Goal: Task Accomplishment & Management: Manage account settings

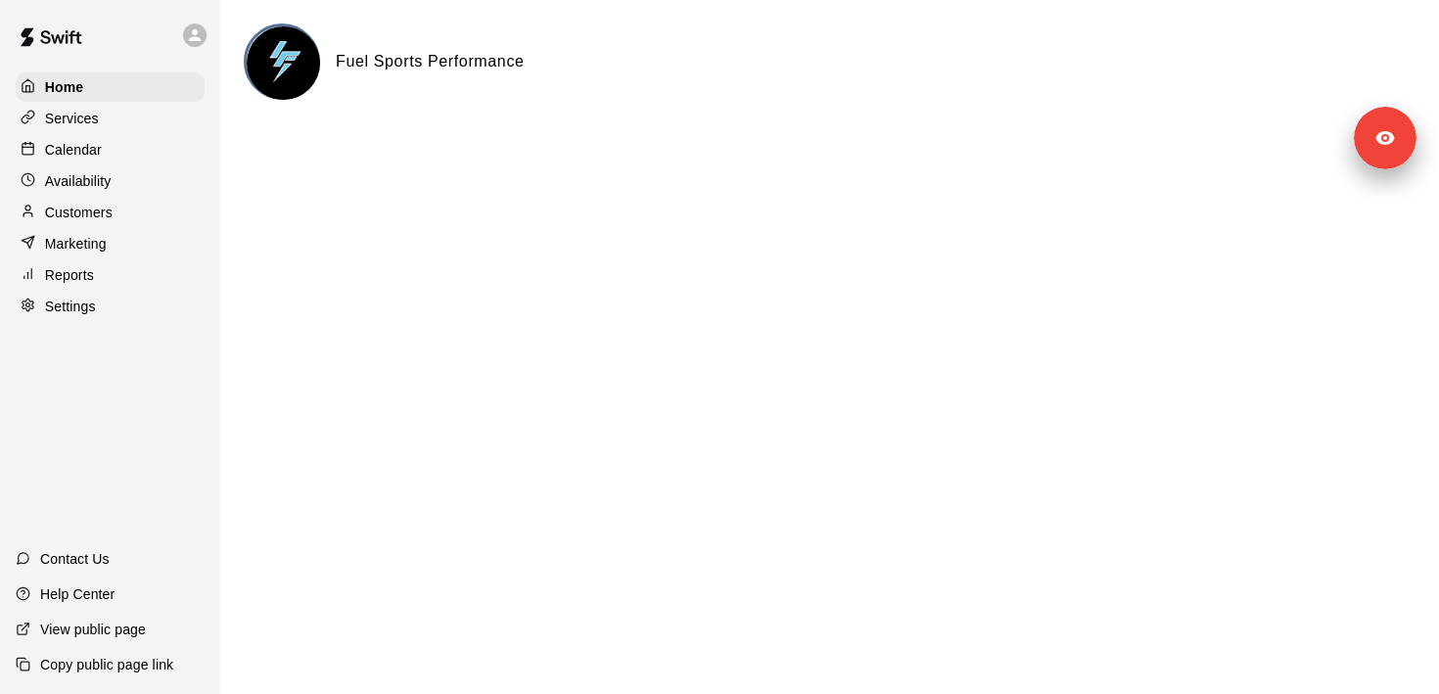
click at [126, 120] on div "Services" at bounding box center [110, 118] width 189 height 29
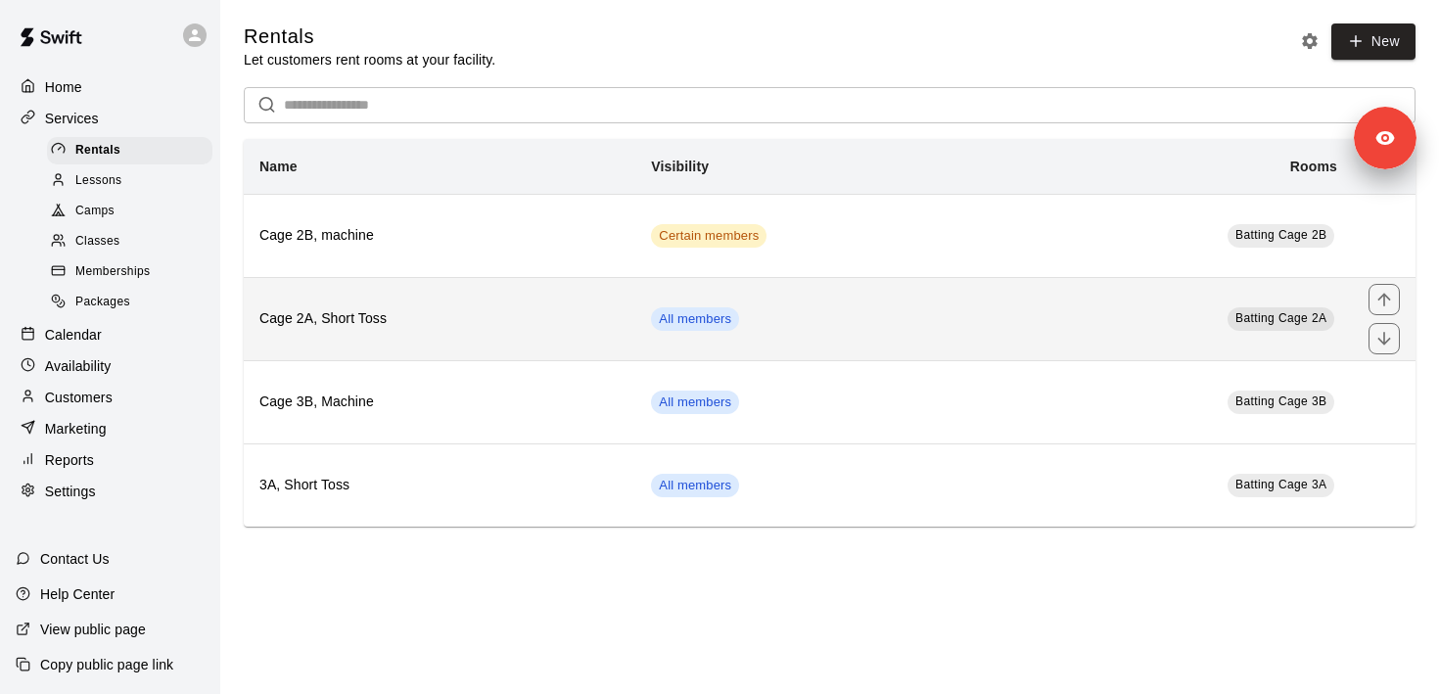
click at [443, 318] on h6 "Cage 2A, Short Toss" at bounding box center [439, 319] width 360 height 22
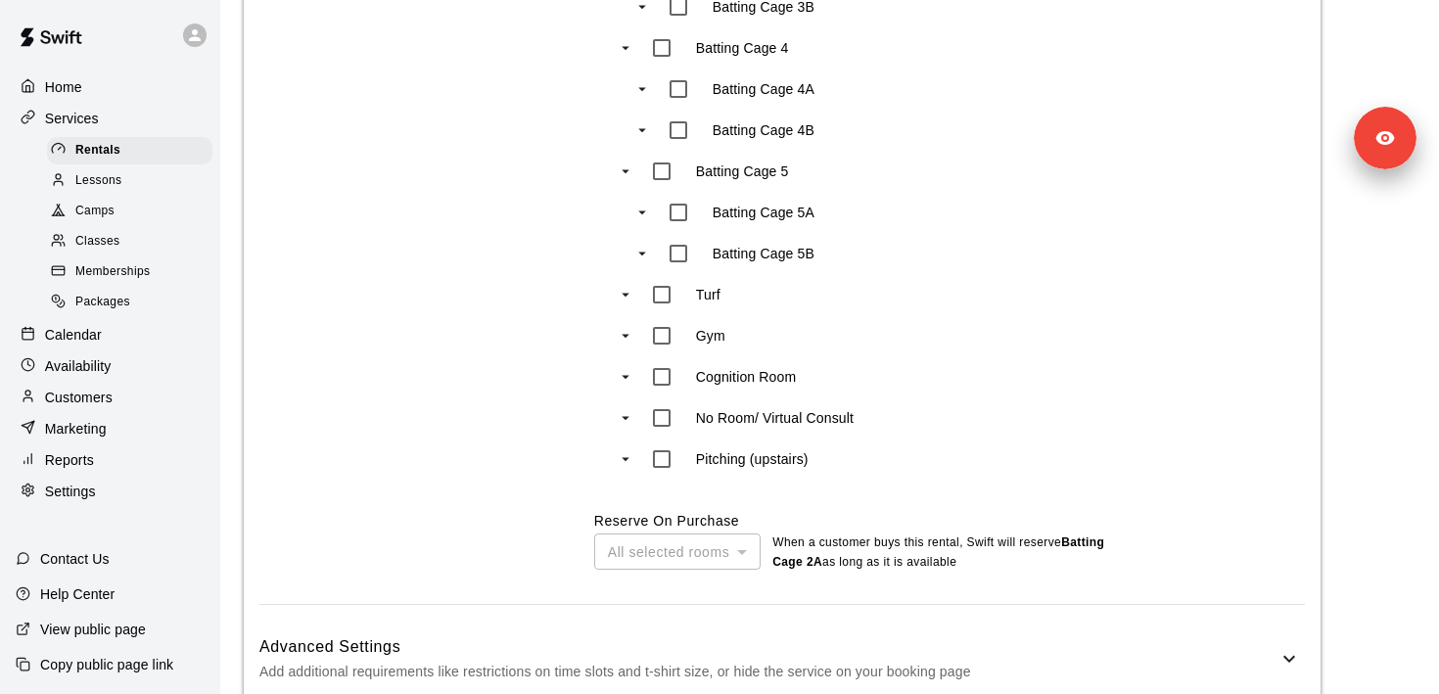
scroll to position [1360, 0]
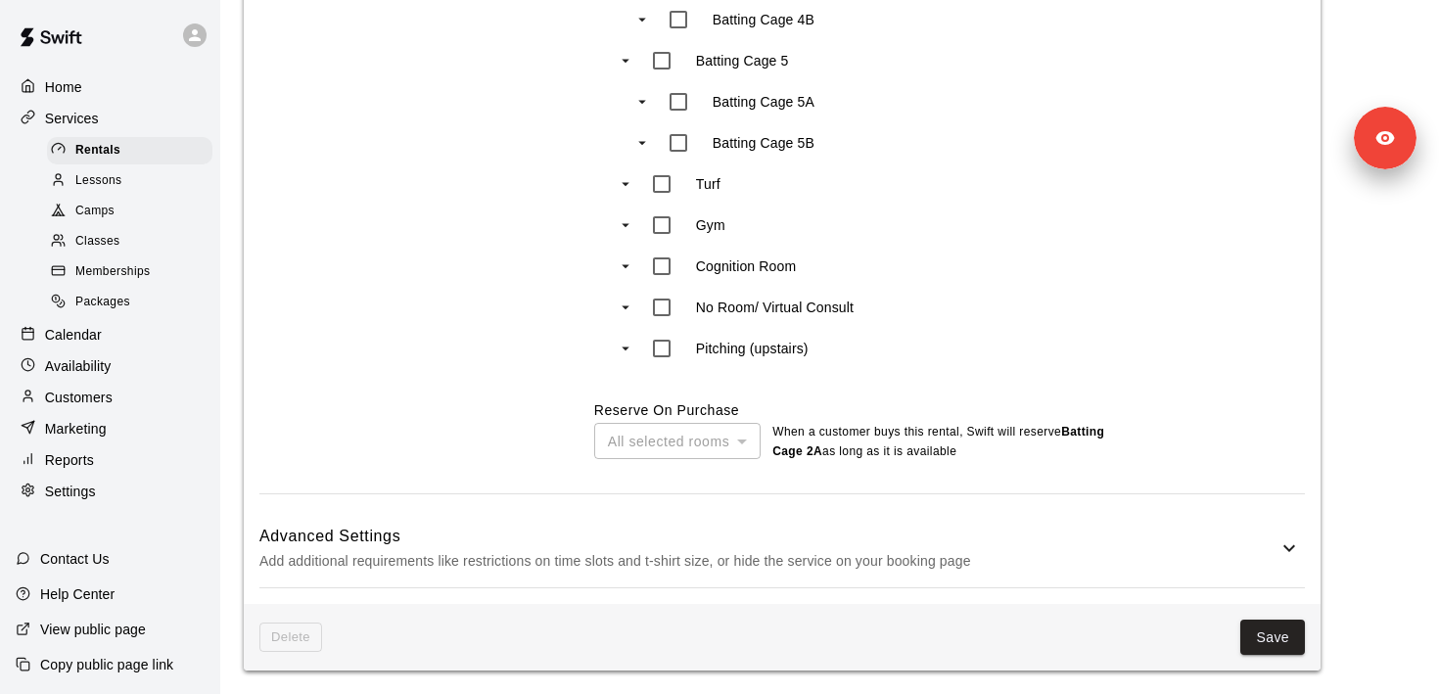
click at [939, 524] on h6 "Advanced Settings" at bounding box center [768, 536] width 1018 height 25
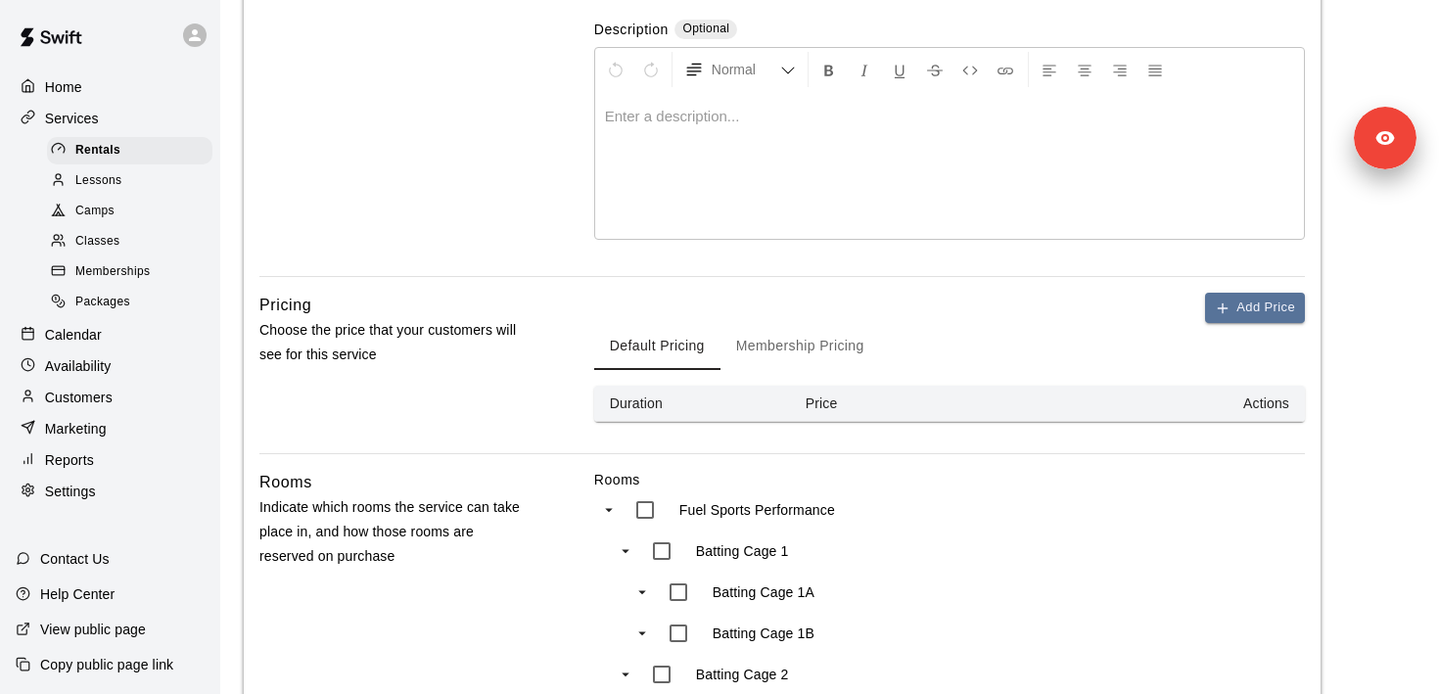
scroll to position [371, 0]
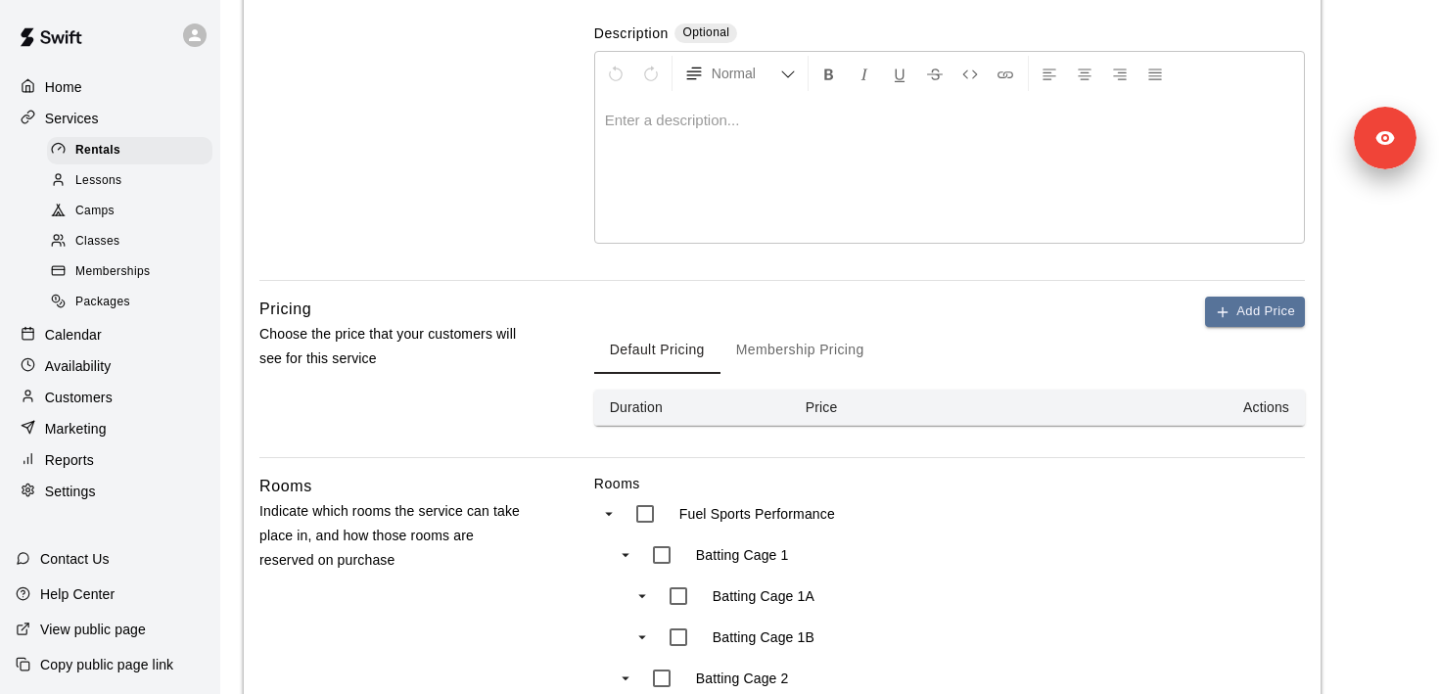
click at [824, 359] on button "Membership Pricing" at bounding box center [800, 350] width 160 height 47
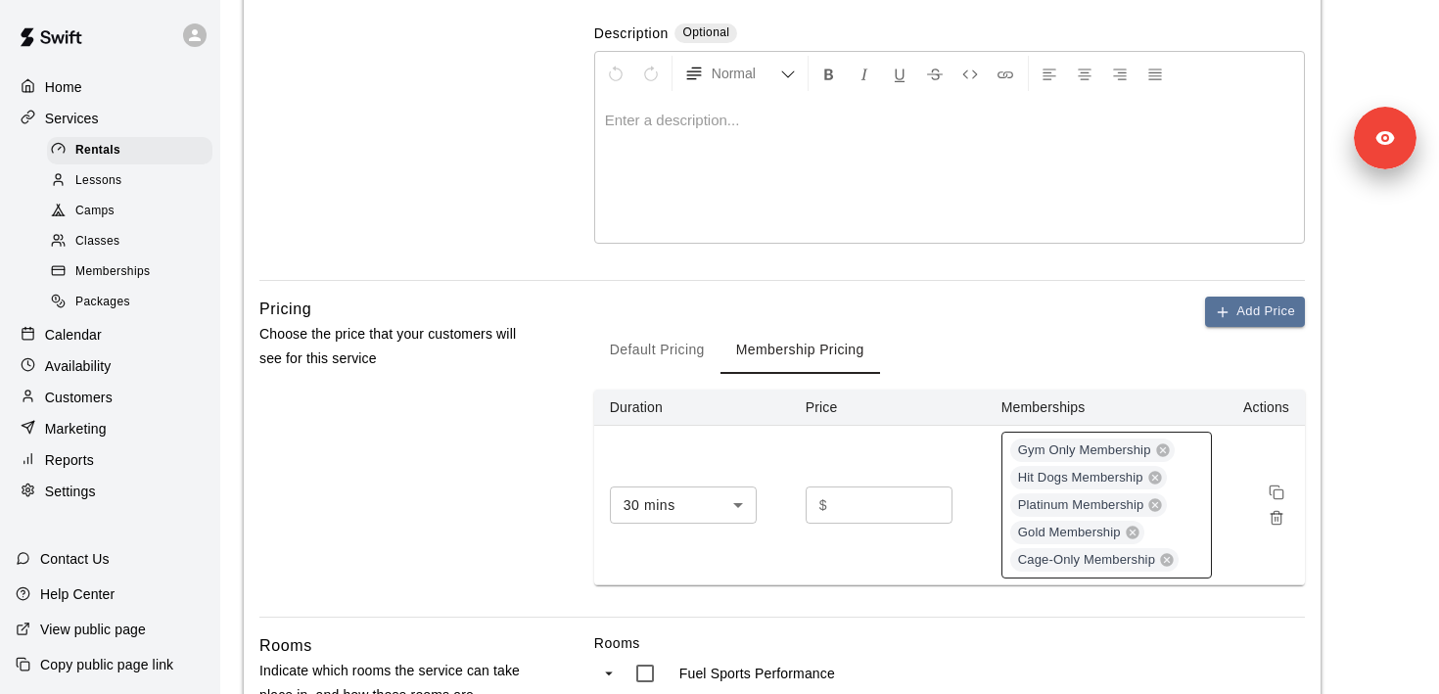
click at [1194, 563] on div "Gym Only Membership Hit Dogs Membership Platinum Membership Gold Membership Cag…" at bounding box center [1106, 505] width 210 height 147
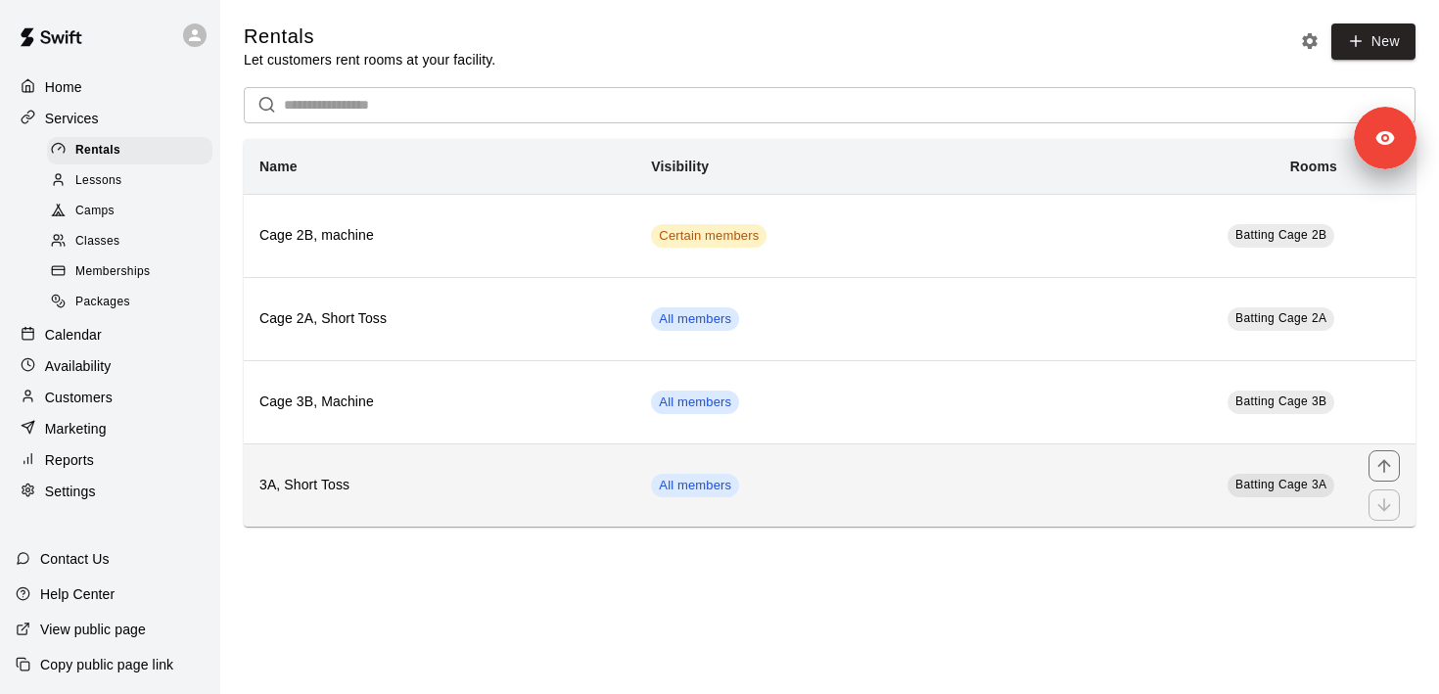
click at [858, 482] on td "All members" at bounding box center [816, 484] width 362 height 83
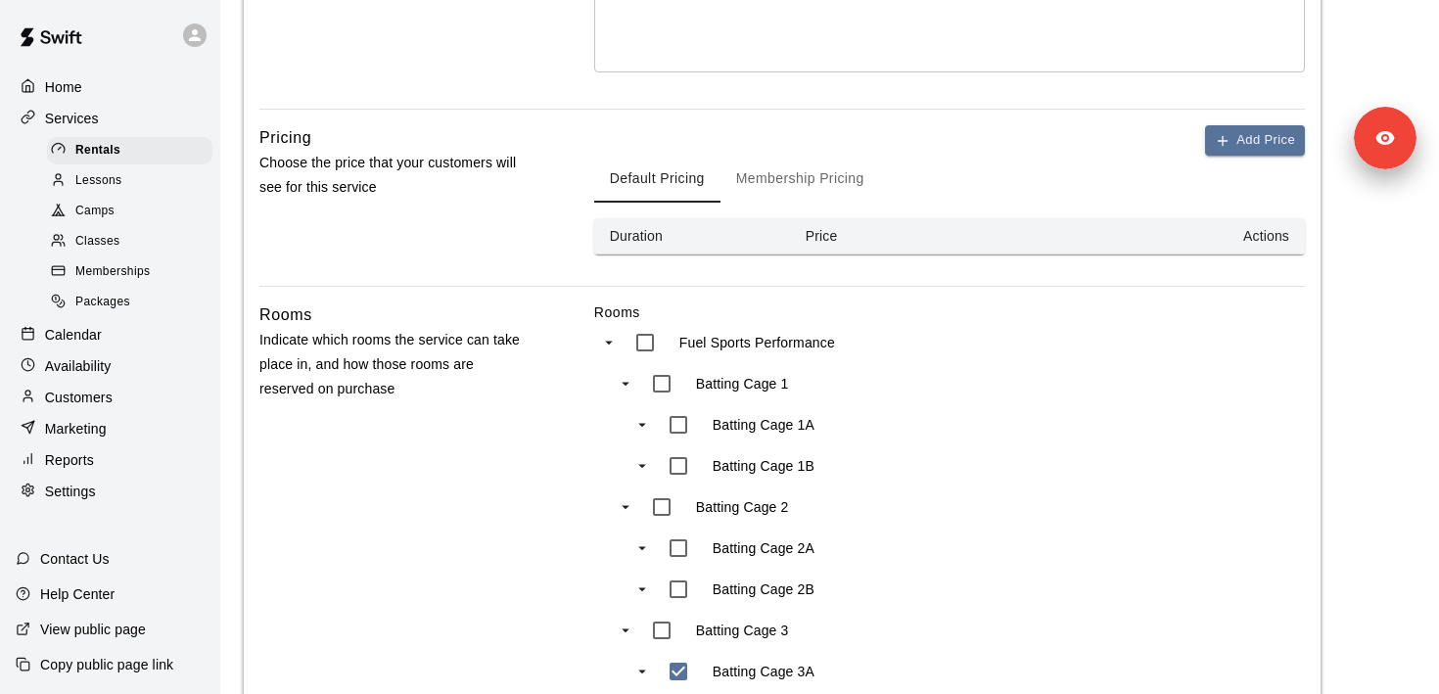
scroll to position [688, 0]
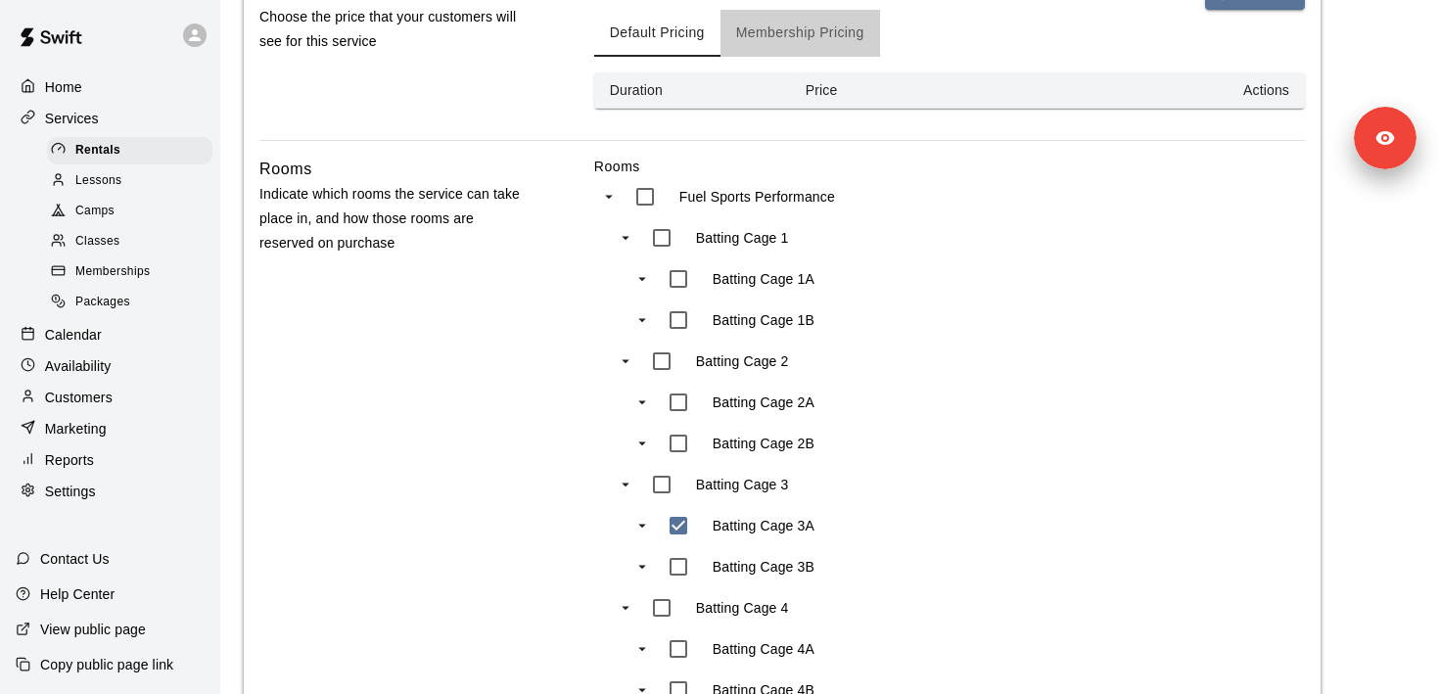
click at [811, 45] on button "Membership Pricing" at bounding box center [800, 33] width 160 height 47
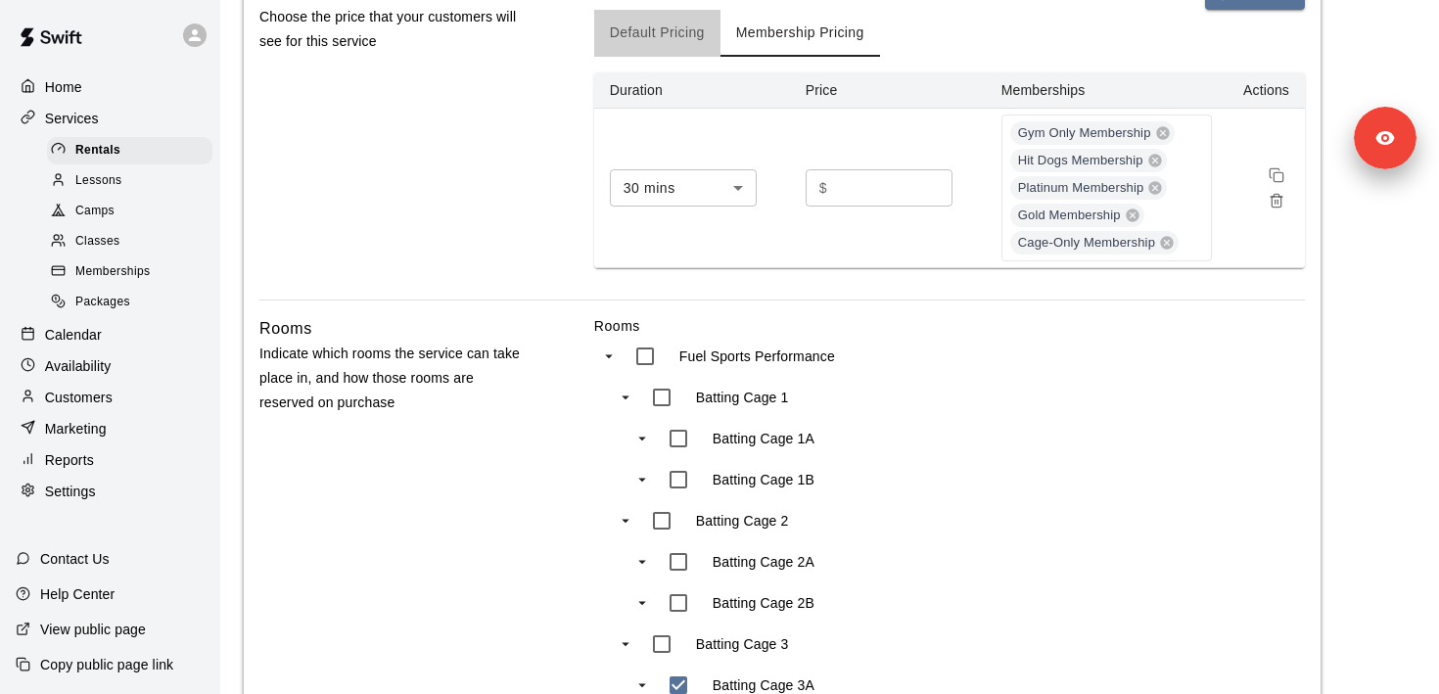
drag, startPoint x: 639, startPoint y: 35, endPoint x: 631, endPoint y: 51, distance: 17.5
click at [642, 35] on button "Default Pricing" at bounding box center [657, 33] width 126 height 47
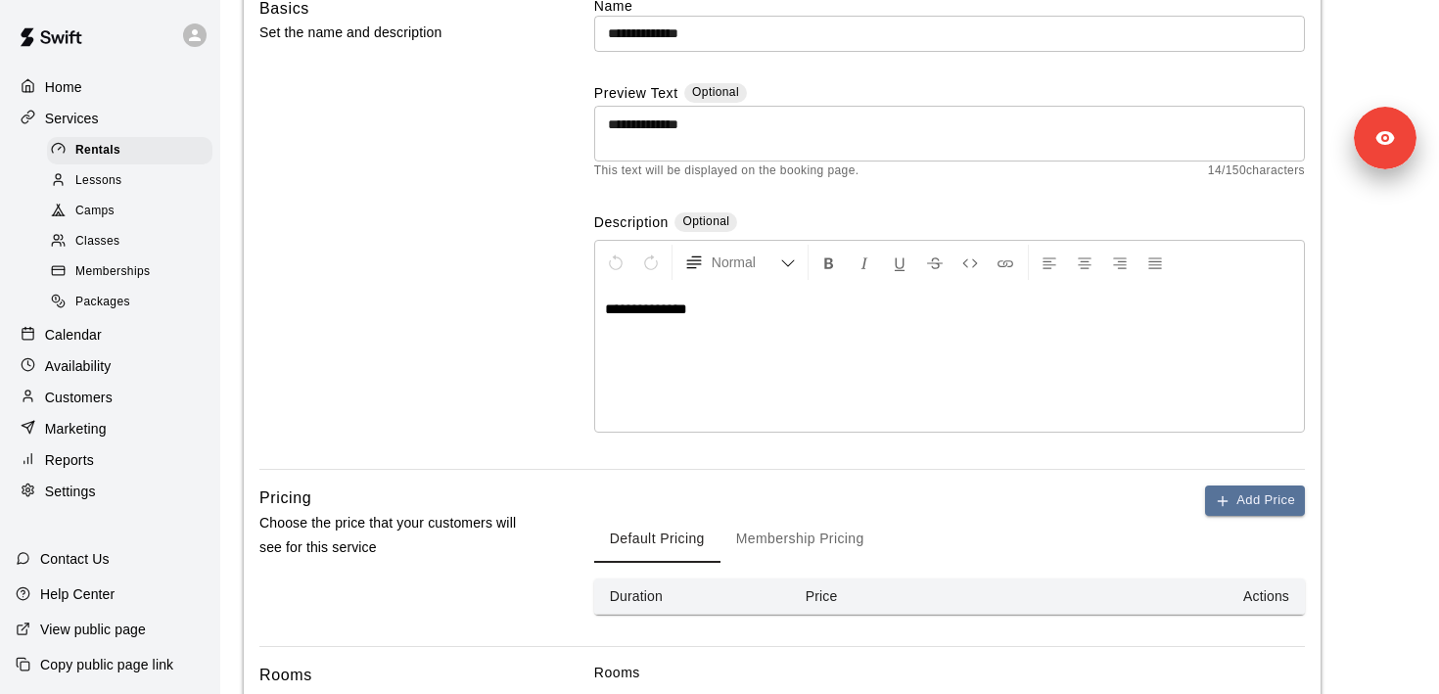
scroll to position [0, 0]
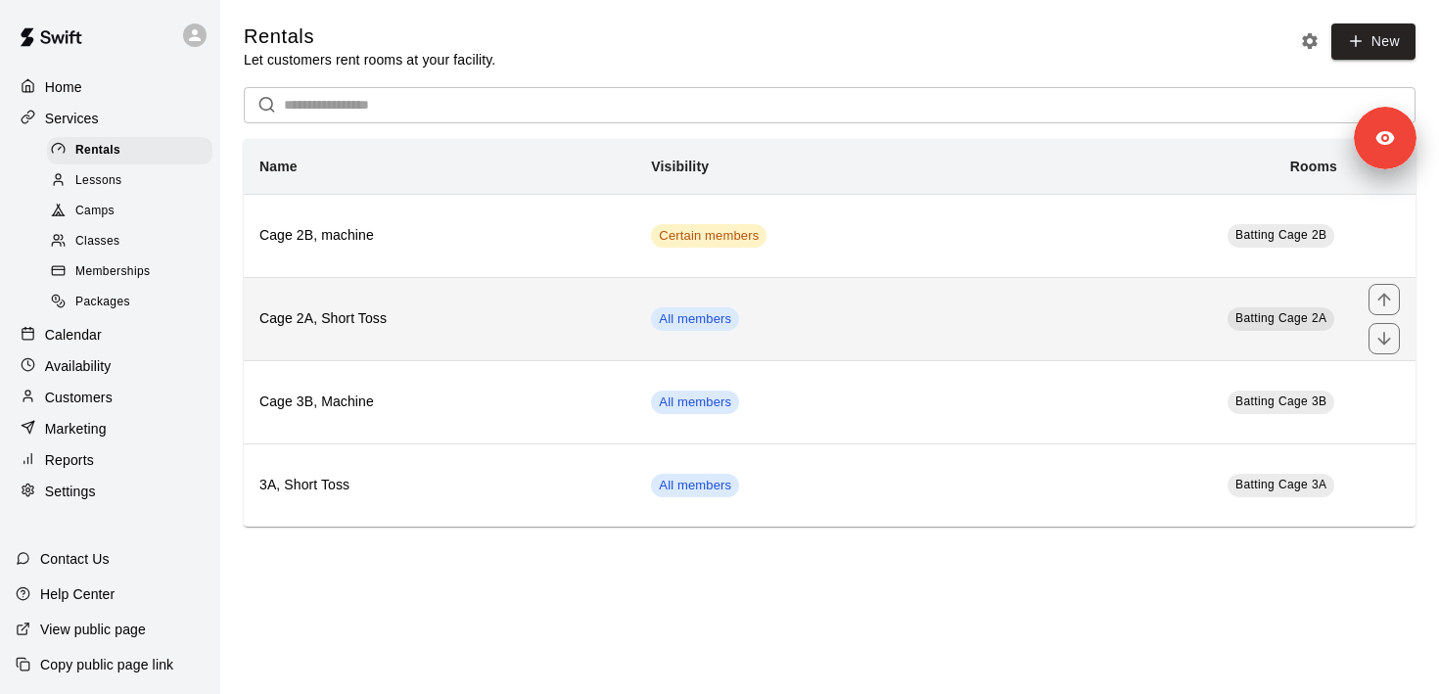
click at [865, 313] on td "All members" at bounding box center [816, 318] width 362 height 83
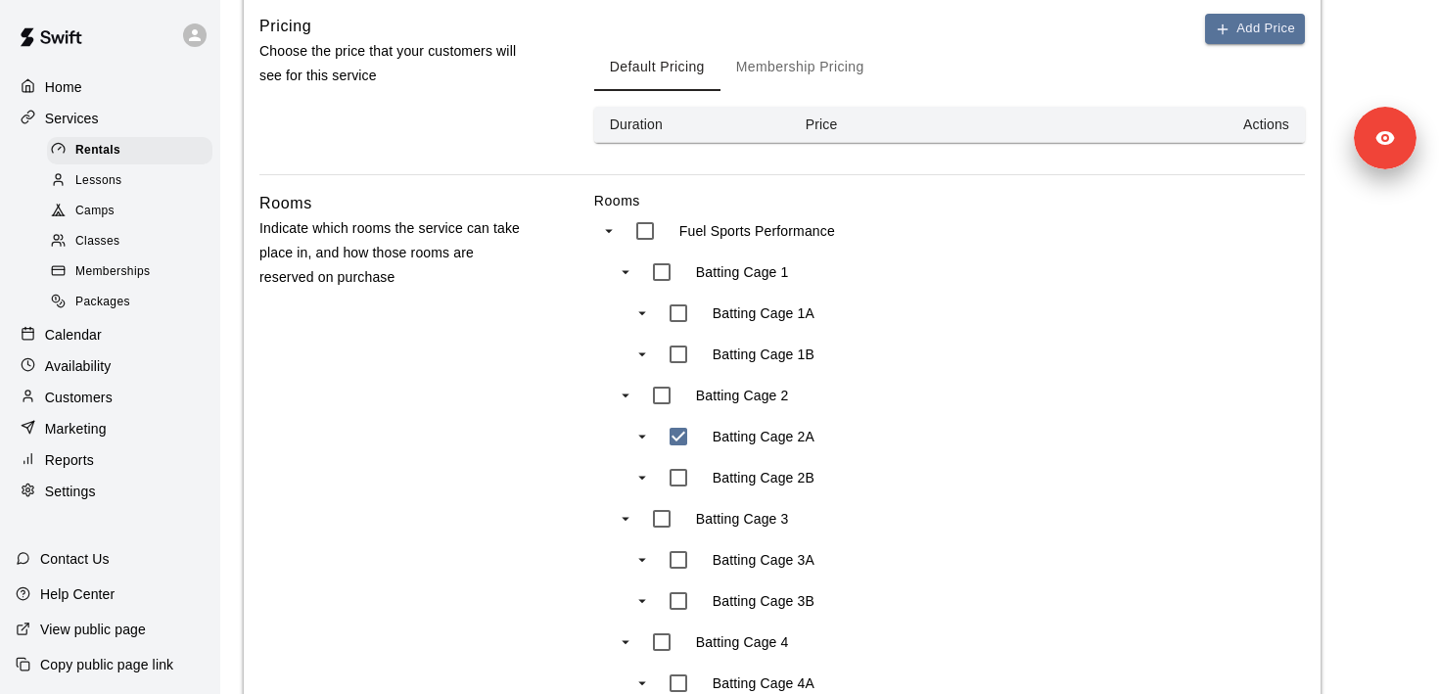
scroll to position [655, 0]
click at [829, 51] on button "Membership Pricing" at bounding box center [800, 66] width 160 height 47
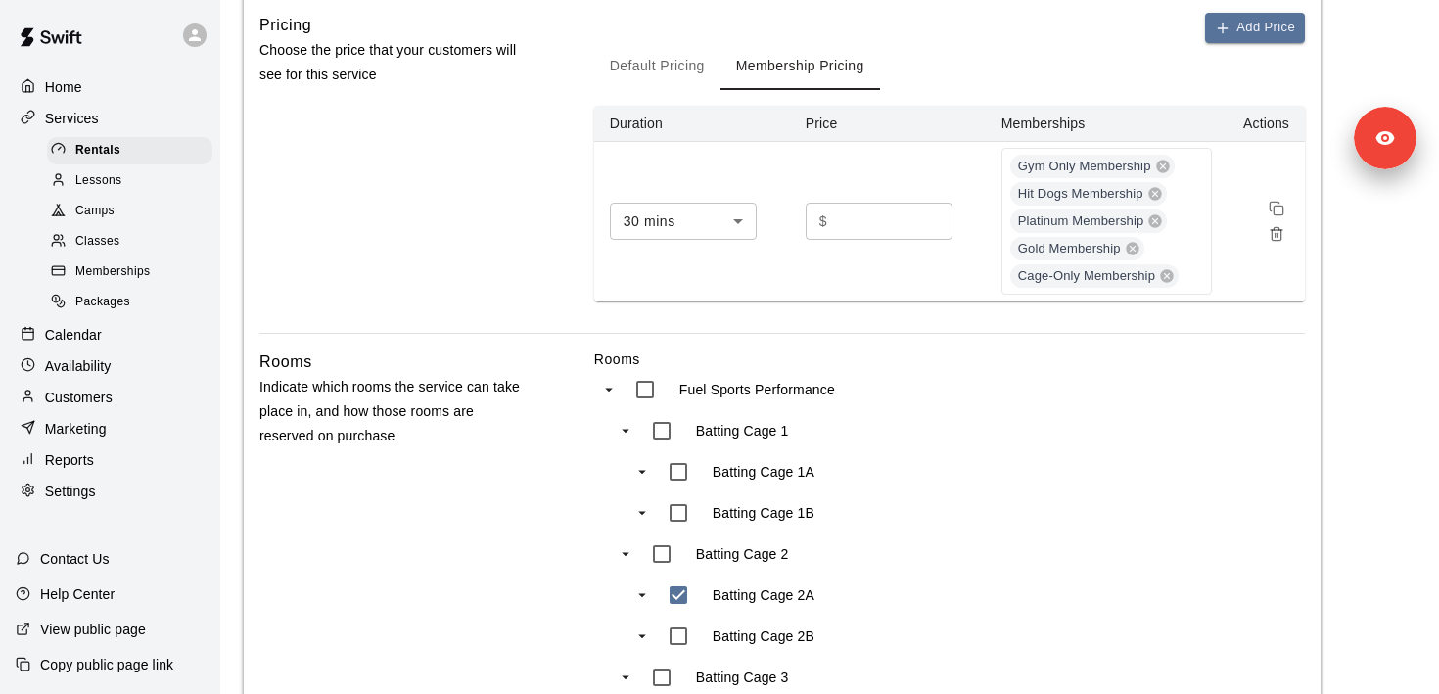
click at [1272, 235] on icon "Remove price" at bounding box center [1276, 235] width 9 height 11
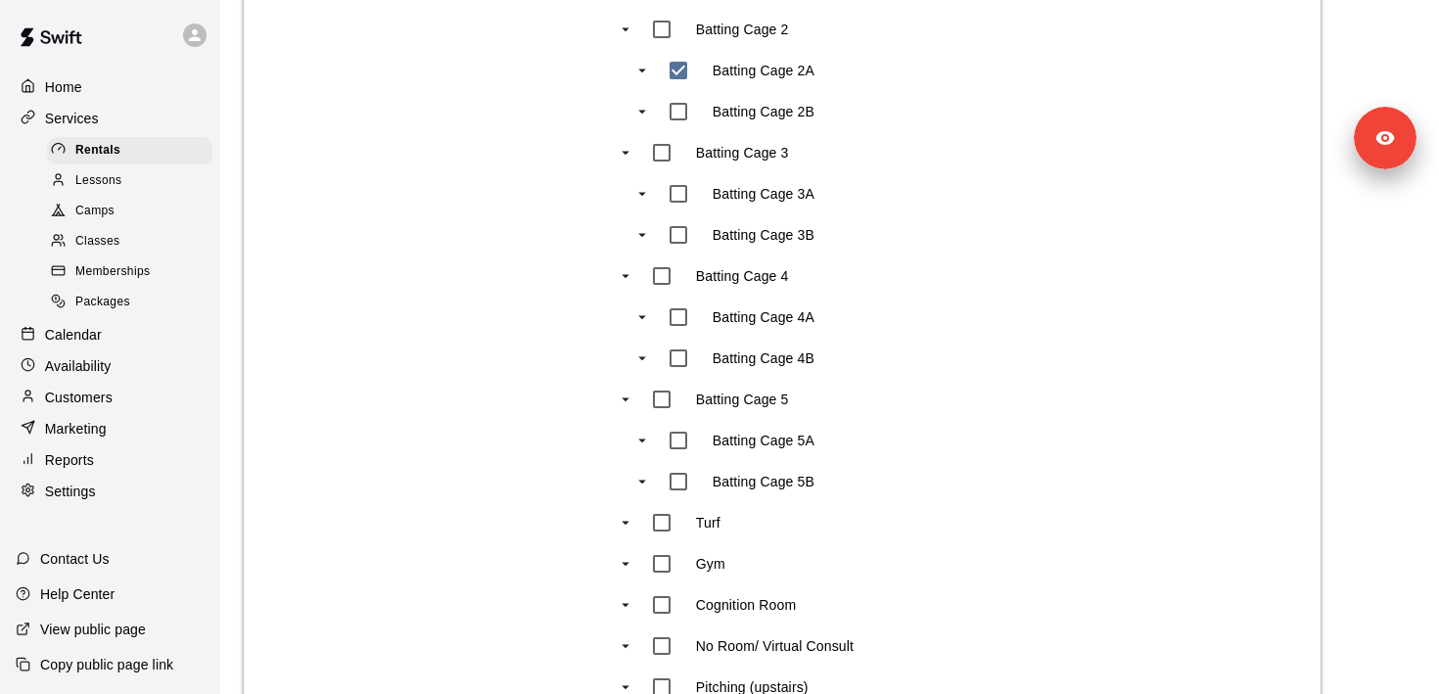
scroll to position [1360, 0]
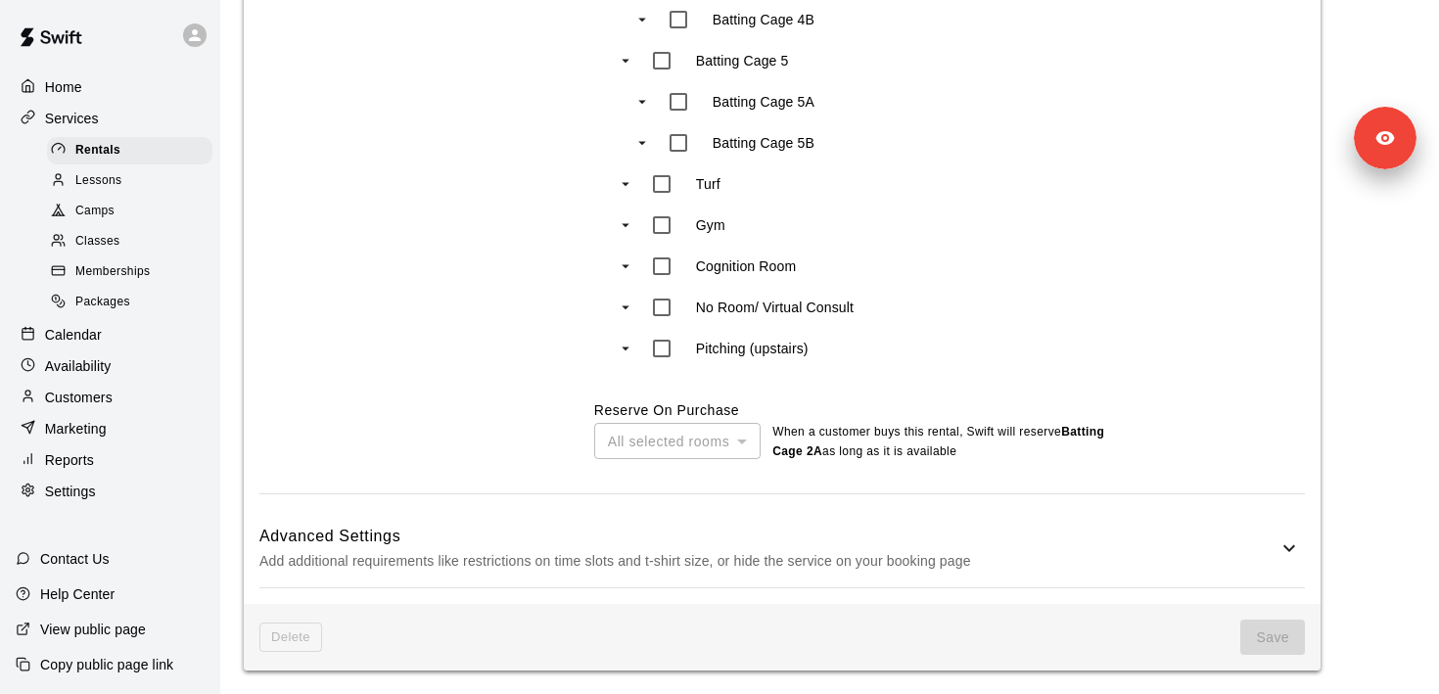
click at [126, 272] on span "Memberships" at bounding box center [112, 272] width 74 height 20
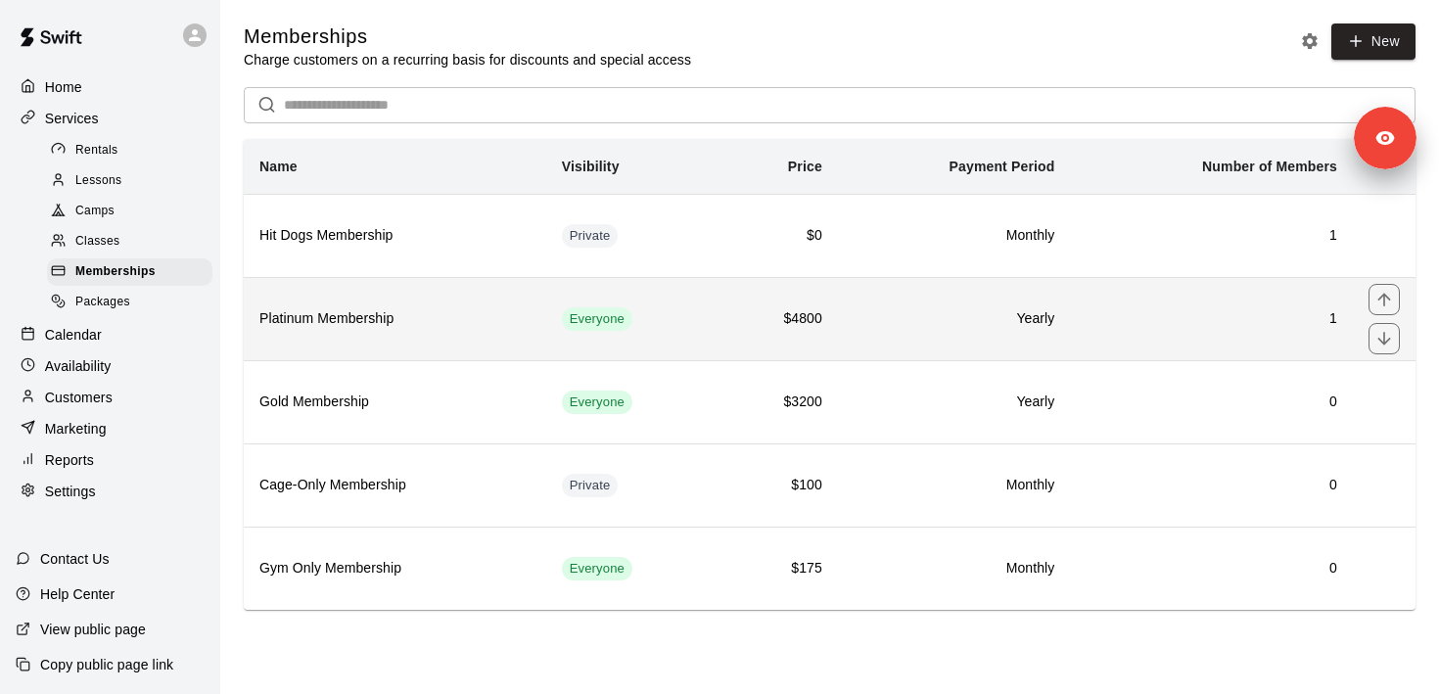
click at [704, 289] on td "Everyone" at bounding box center [632, 318] width 173 height 83
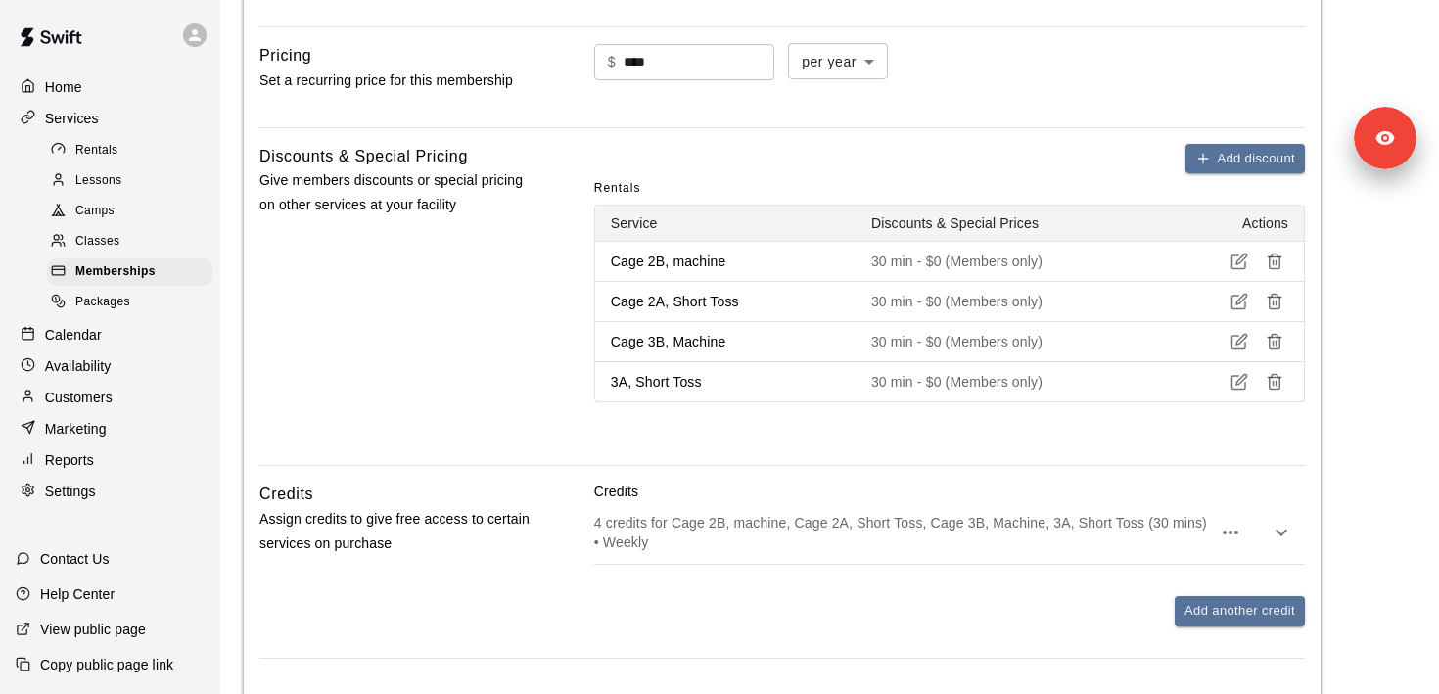
scroll to position [837, 0]
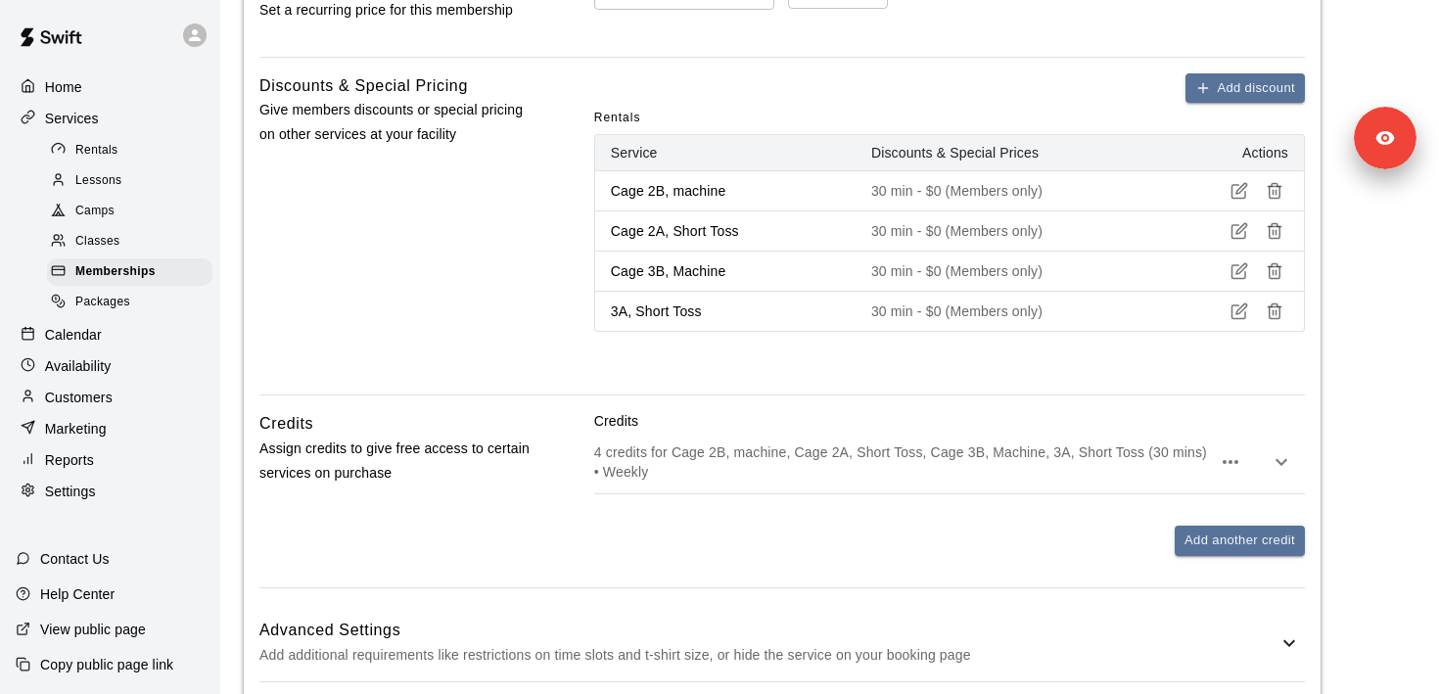
click at [1273, 196] on icon "button" at bounding box center [1275, 191] width 18 height 18
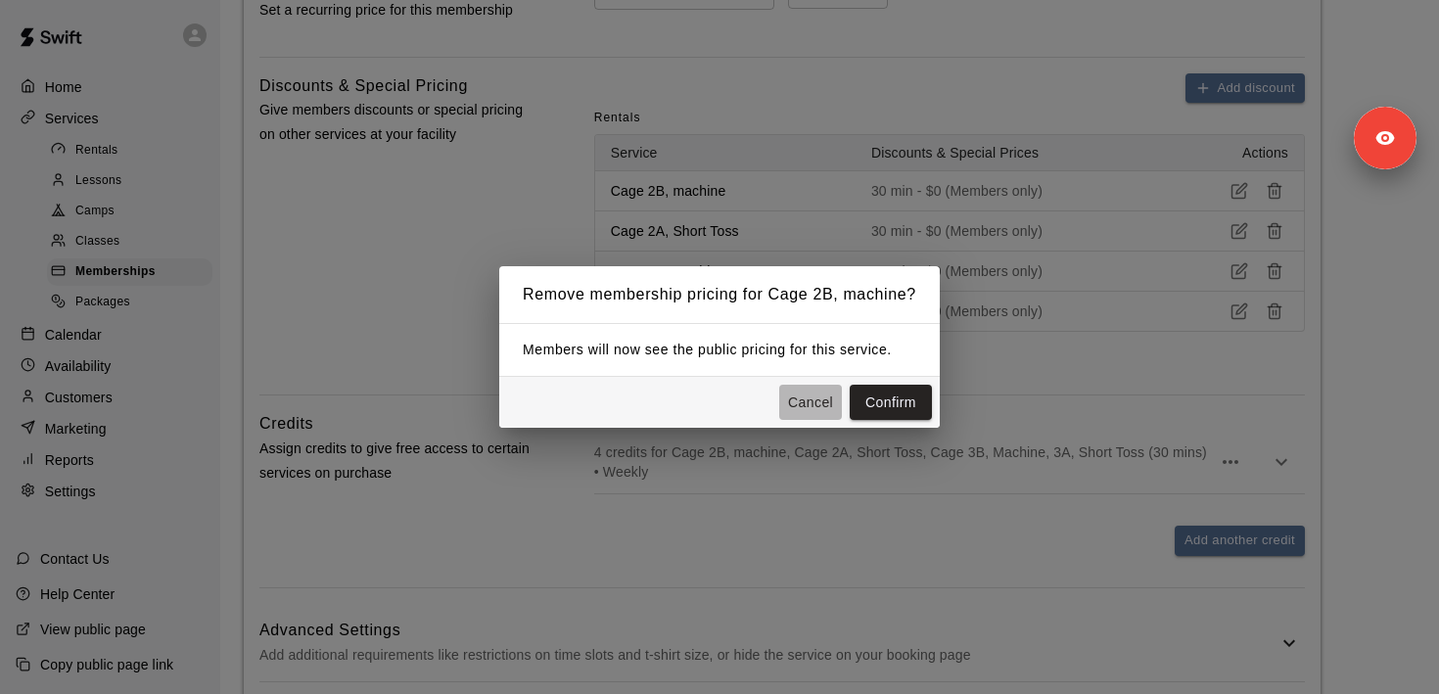
click at [811, 404] on button "Cancel" at bounding box center [810, 403] width 63 height 36
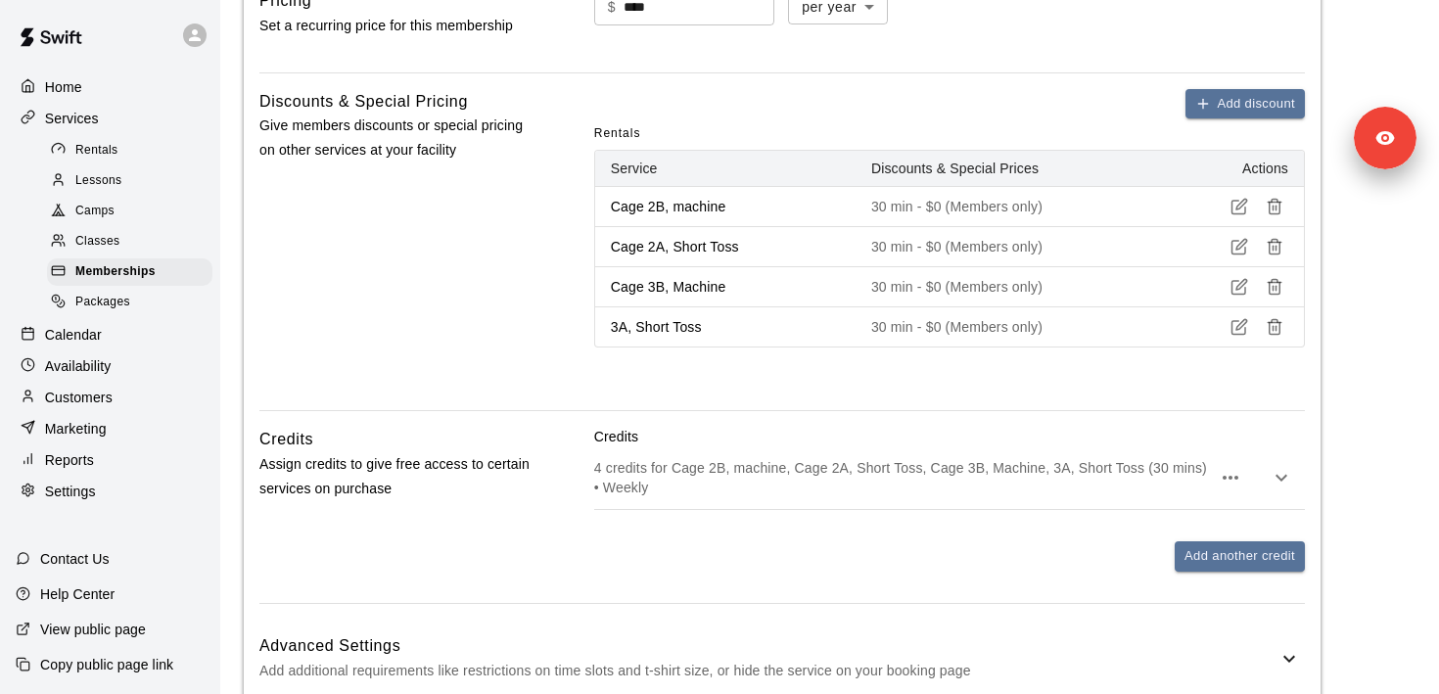
scroll to position [817, 0]
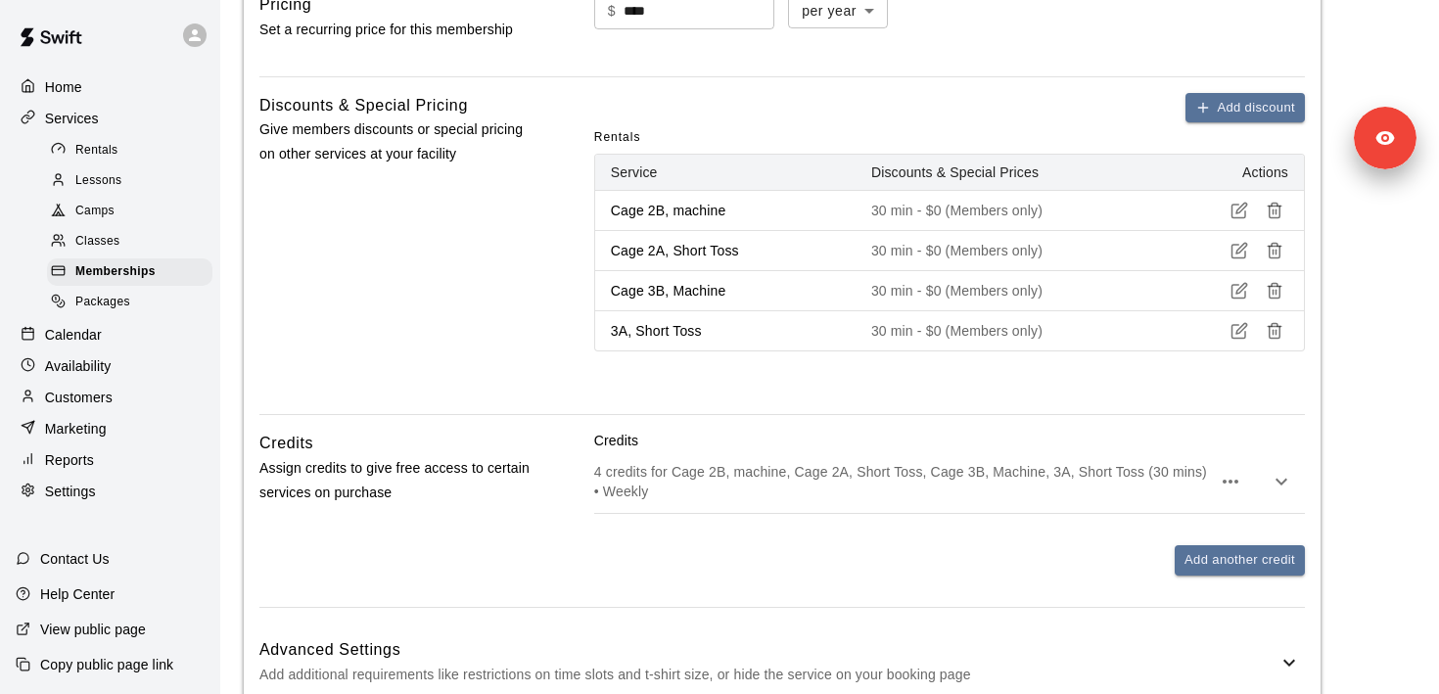
click at [1274, 208] on icon "button" at bounding box center [1275, 211] width 18 height 18
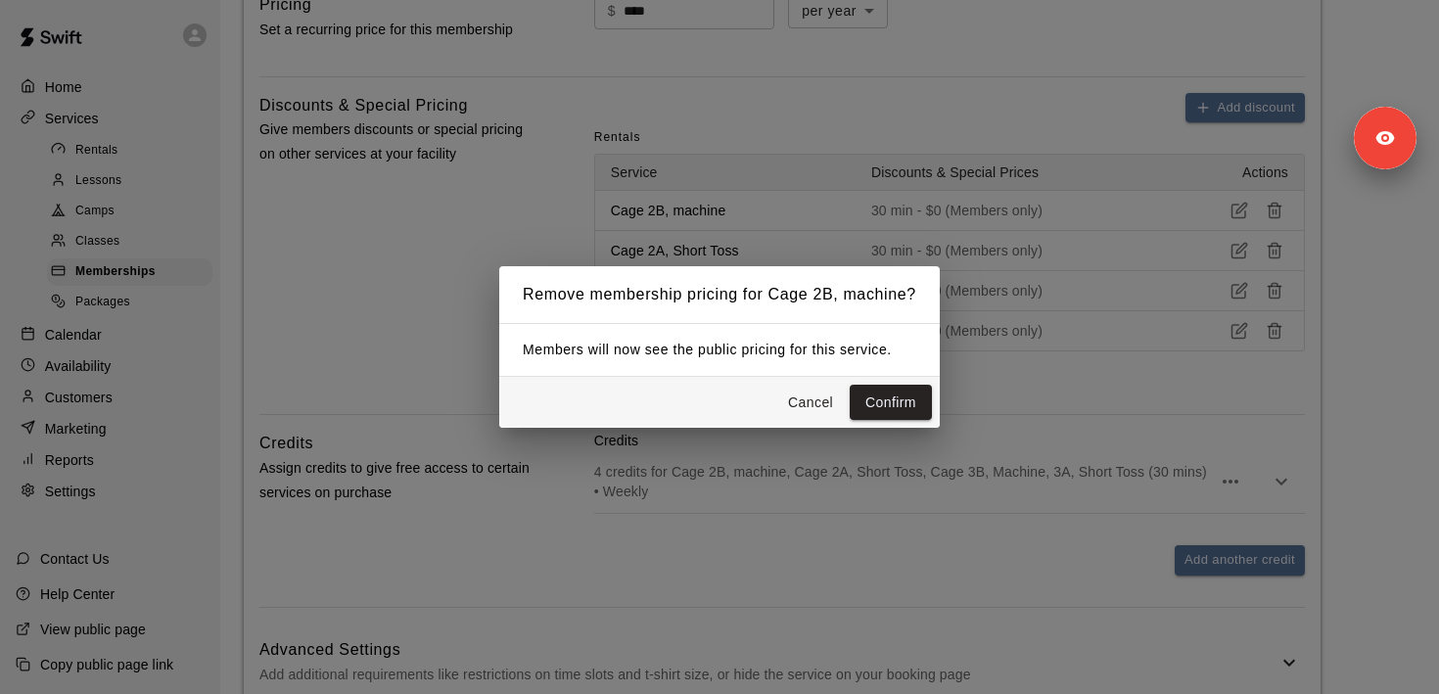
click at [808, 405] on button "Cancel" at bounding box center [810, 403] width 63 height 36
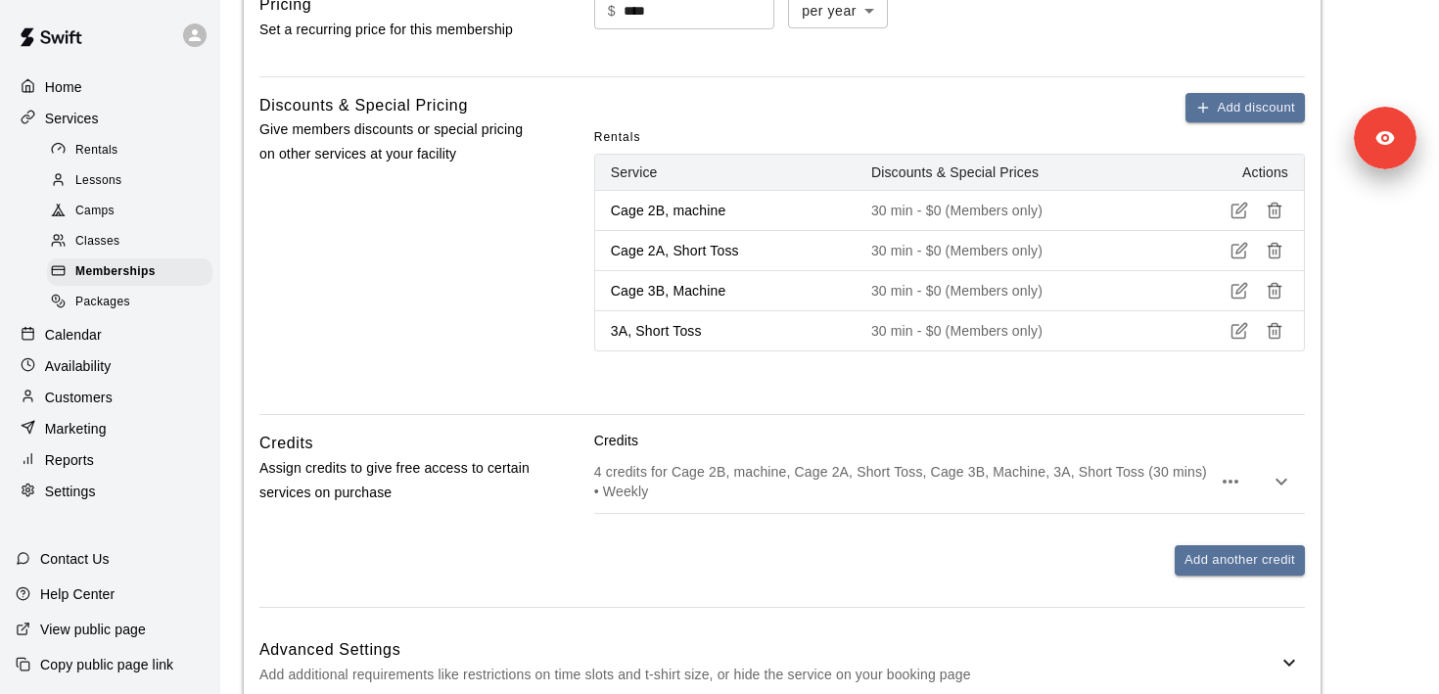
scroll to position [1286, 0]
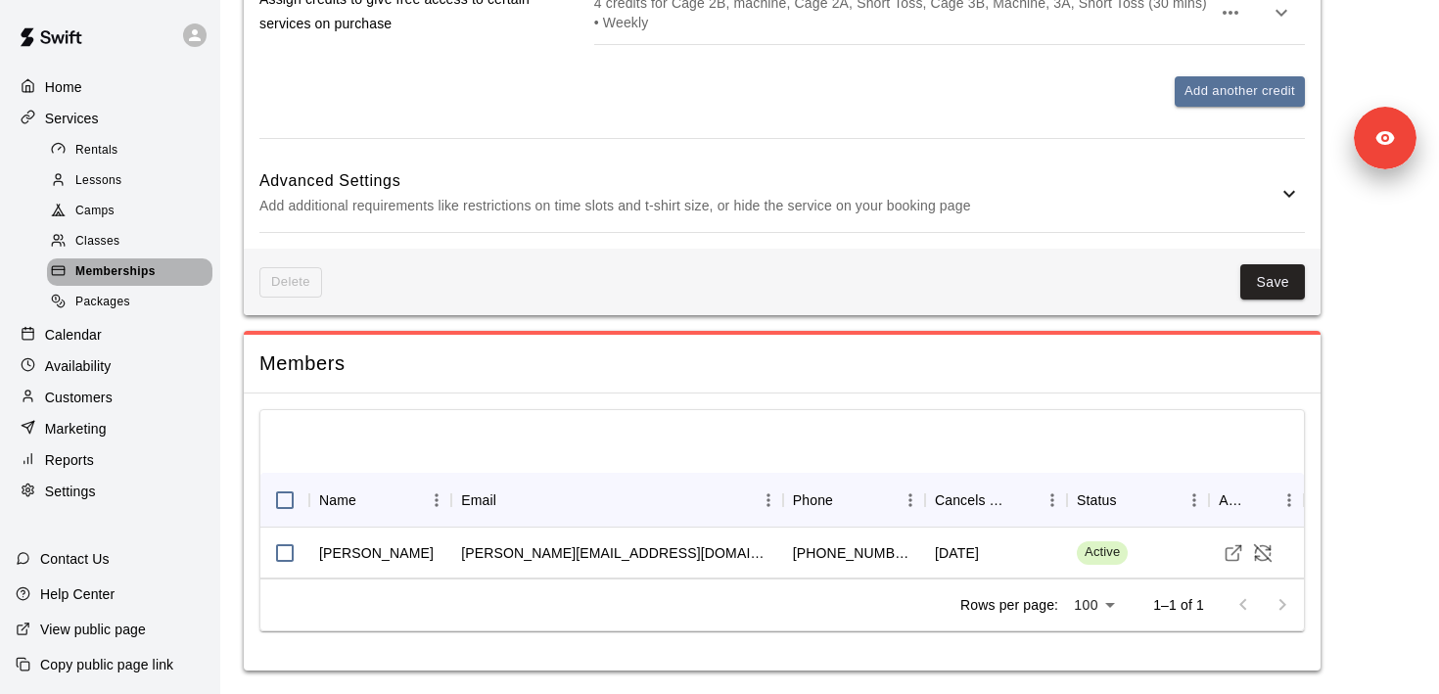
click at [122, 266] on span "Memberships" at bounding box center [115, 272] width 80 height 20
